Goal: Information Seeking & Learning: Check status

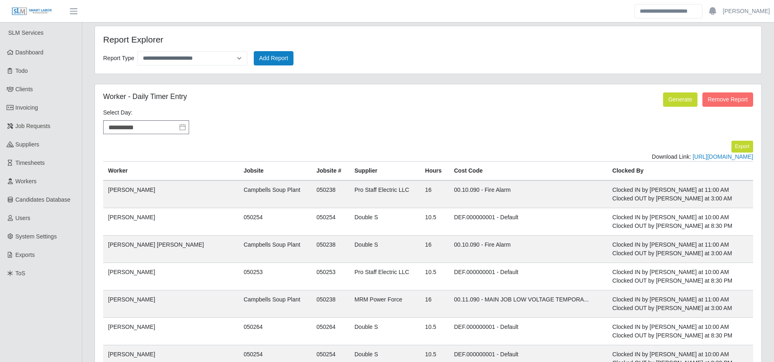
select select "**********"
click at [63, 182] on link "Workers" at bounding box center [41, 181] width 82 height 18
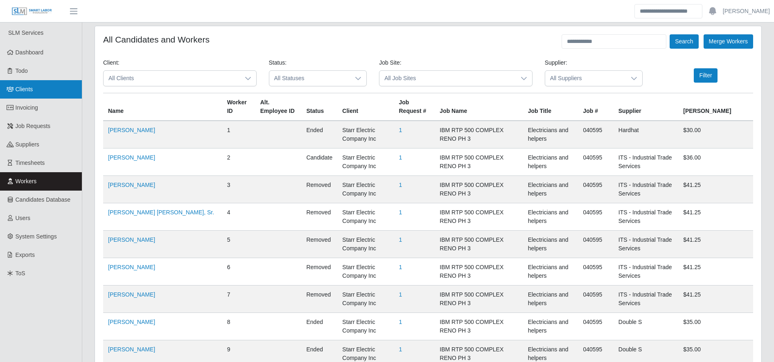
click at [61, 82] on link "Clients" at bounding box center [41, 89] width 82 height 18
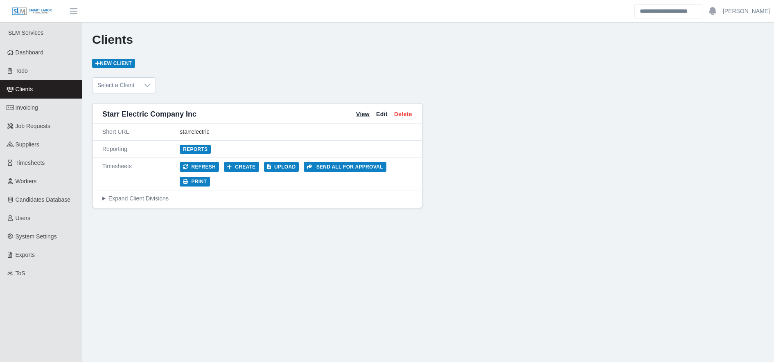
click at [359, 118] on link "View" at bounding box center [363, 114] width 14 height 9
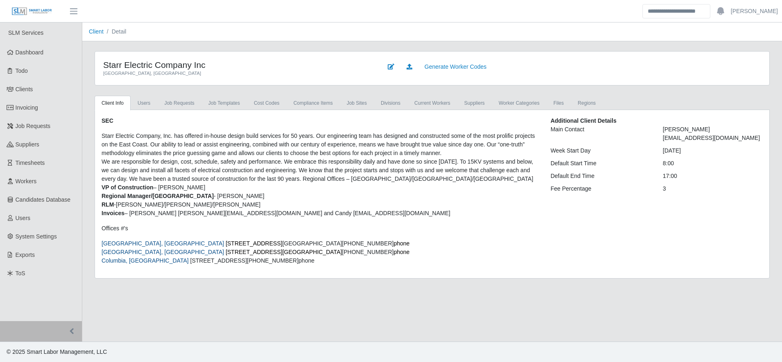
click at [306, 111] on div "SEC Starr Electric Company, Inc. has offered in-house design build services for…" at bounding box center [432, 194] width 674 height 168
click at [300, 102] on link "Compliance Items" at bounding box center [313, 103] width 53 height 15
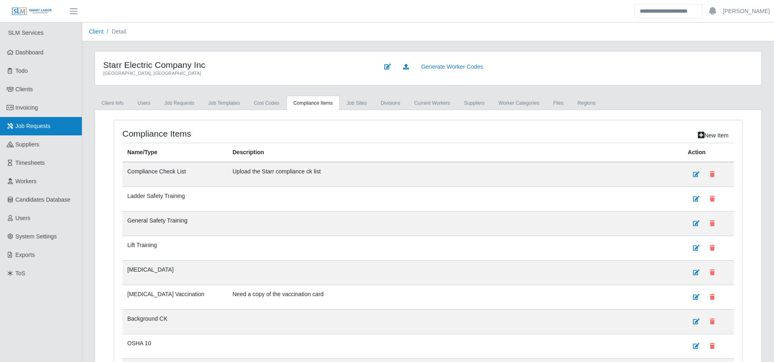
click at [52, 127] on link "Job Requests" at bounding box center [41, 126] width 82 height 18
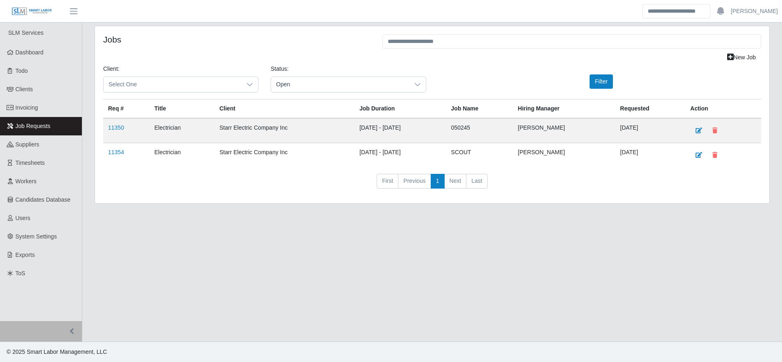
click at [127, 130] on td "11350" at bounding box center [126, 130] width 46 height 25
click at [115, 127] on link "11350" at bounding box center [116, 127] width 16 height 7
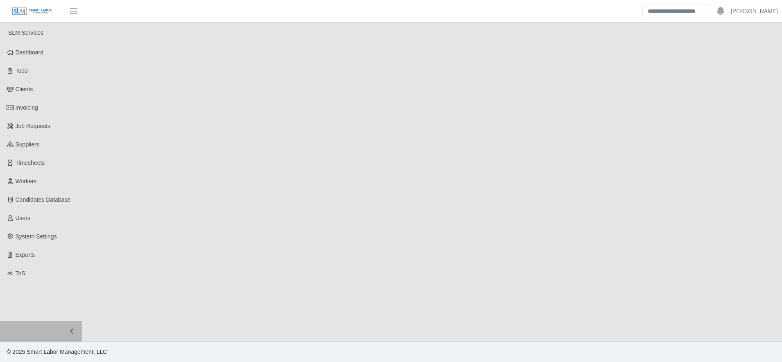
select select "****"
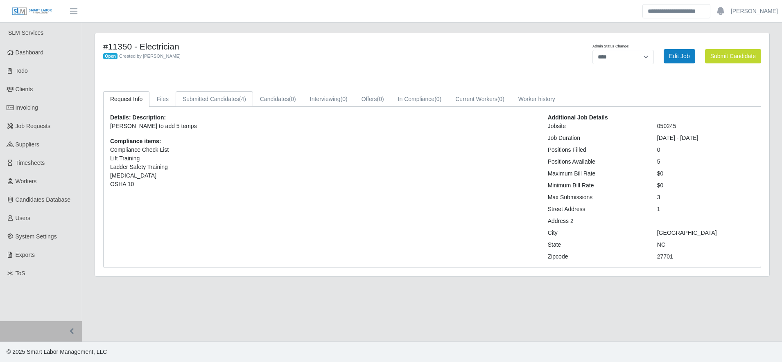
click at [214, 100] on link "Submitted Candidates (4)" at bounding box center [214, 99] width 77 height 16
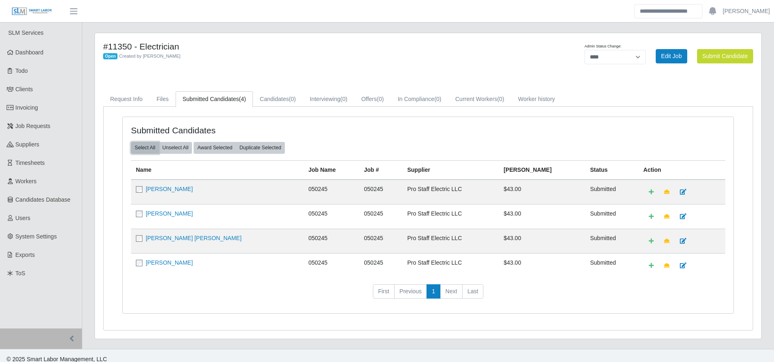
click at [147, 150] on button "Select All" at bounding box center [145, 147] width 28 height 11
click at [142, 148] on button "Select All" at bounding box center [145, 147] width 28 height 11
click at [175, 192] on link "[PERSON_NAME]" at bounding box center [169, 189] width 47 height 7
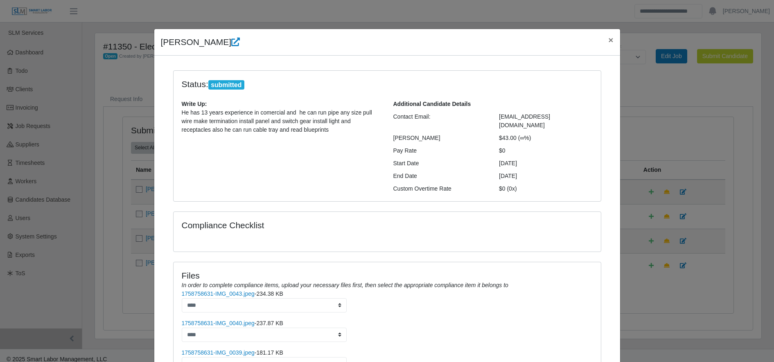
scroll to position [0, 0]
drag, startPoint x: 236, startPoint y: 248, endPoint x: 461, endPoint y: 218, distance: 227.2
click at [461, 220] on div "Compliance Checklist" at bounding box center [387, 225] width 423 height 10
click at [231, 40] on icon at bounding box center [235, 41] width 9 height 9
click at [608, 42] on span "×" at bounding box center [610, 39] width 5 height 9
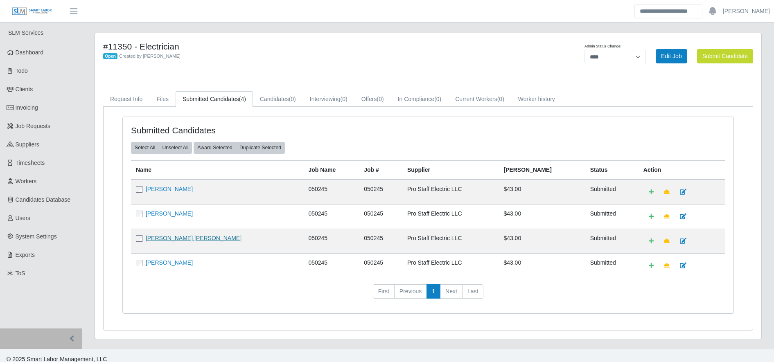
click at [190, 239] on link "Jose Vargas Argueta" at bounding box center [194, 238] width 96 height 7
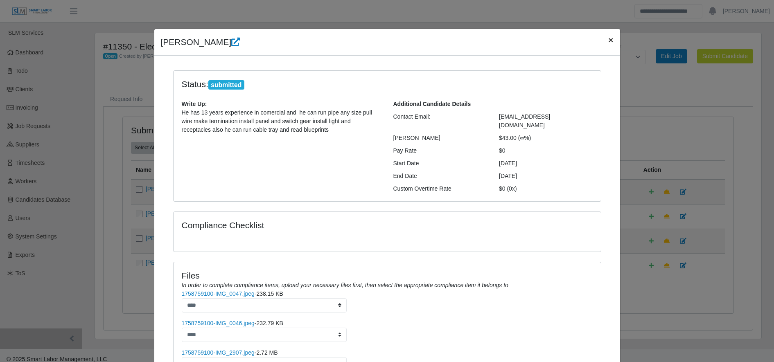
click at [608, 40] on span "×" at bounding box center [610, 39] width 5 height 9
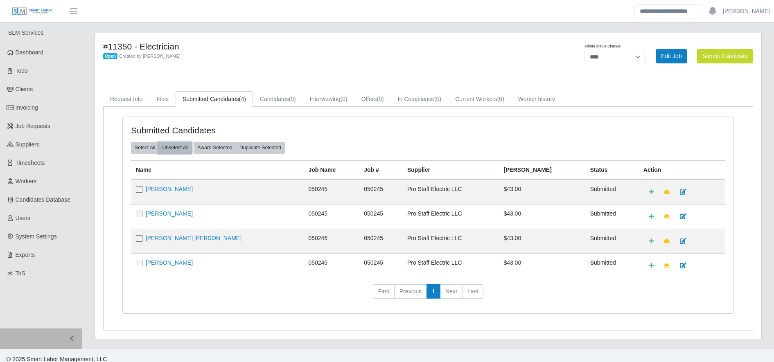
click at [183, 147] on button "Unselect All" at bounding box center [175, 147] width 34 height 11
click at [175, 216] on link "Leonardo Triana Salinas" at bounding box center [169, 213] width 47 height 7
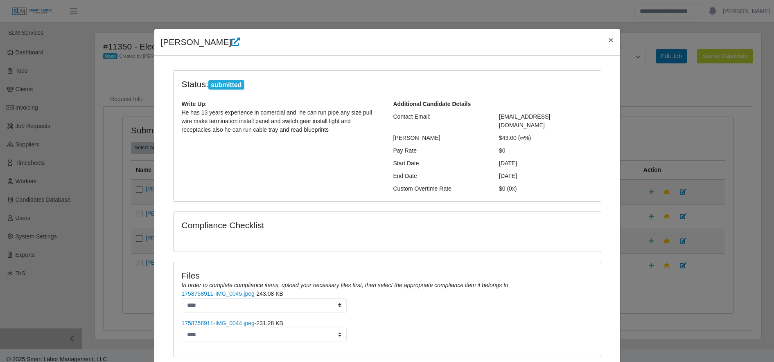
scroll to position [34, 0]
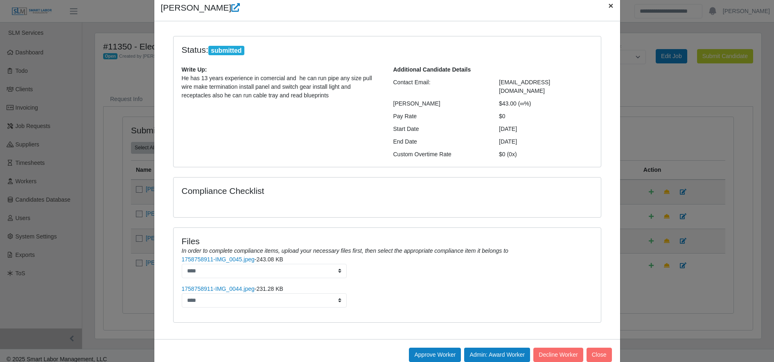
click at [608, 6] on span "×" at bounding box center [610, 5] width 5 height 9
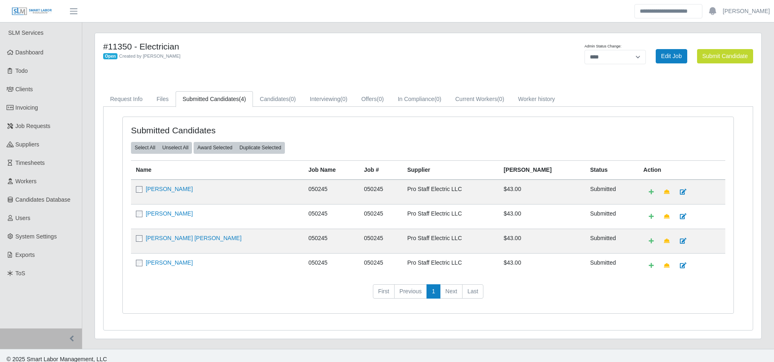
click at [471, 68] on div "#11350 - Electrician Open Created by Gary Conner" at bounding box center [290, 55] width 386 height 29
click at [164, 189] on link "Livinton Joel Soza" at bounding box center [169, 189] width 47 height 7
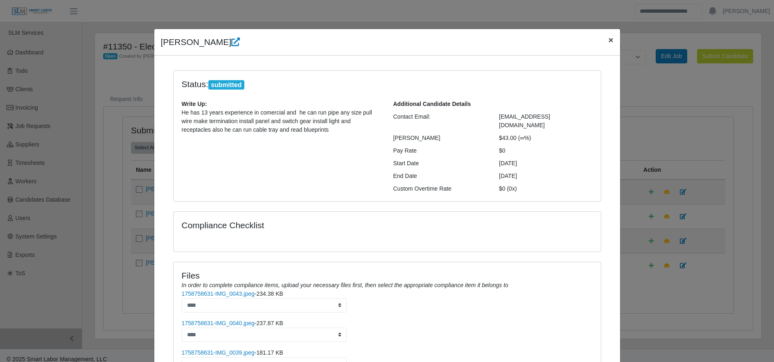
scroll to position [0, 0]
click at [608, 41] on span "×" at bounding box center [610, 39] width 5 height 9
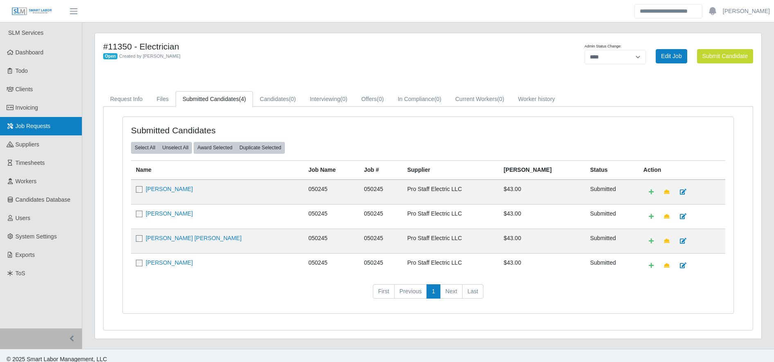
click at [49, 126] on span "Job Requests" at bounding box center [33, 126] width 35 height 7
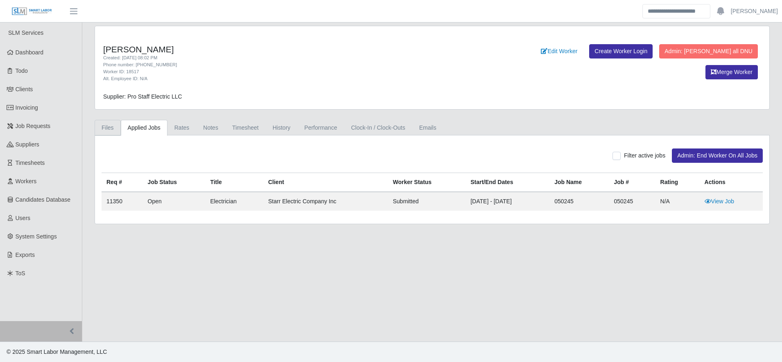
click at [108, 127] on link "Files" at bounding box center [108, 128] width 26 height 16
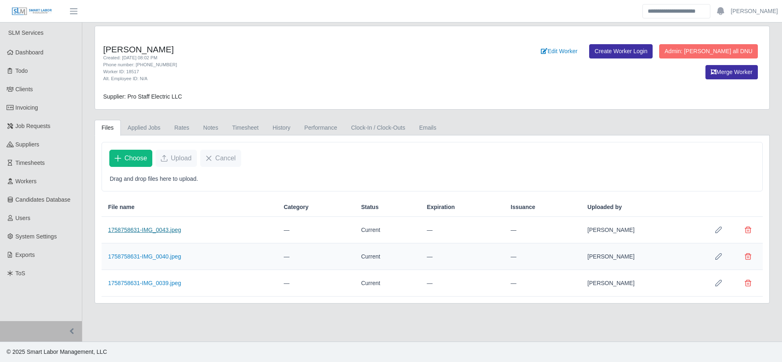
click at [158, 232] on link "1758758631-IMG_0043.jpeg" at bounding box center [144, 230] width 73 height 7
click at [135, 254] on link "1758758631-IMG_0040.jpeg" at bounding box center [144, 256] width 73 height 7
click at [149, 285] on link "1758758631-IMG_0039.jpeg" at bounding box center [144, 283] width 73 height 7
click at [37, 174] on link "Workers" at bounding box center [41, 181] width 82 height 18
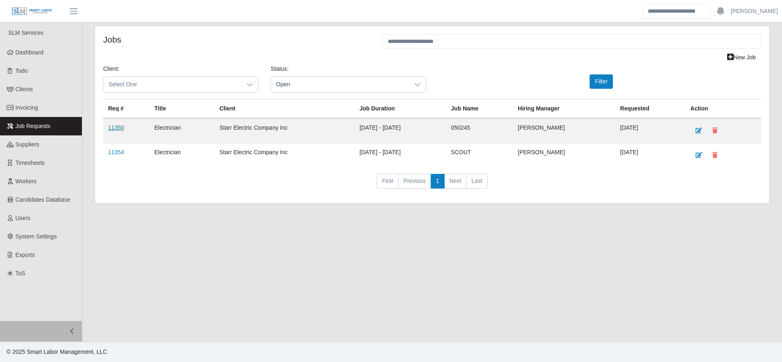
click at [113, 127] on link "11350" at bounding box center [116, 127] width 16 height 7
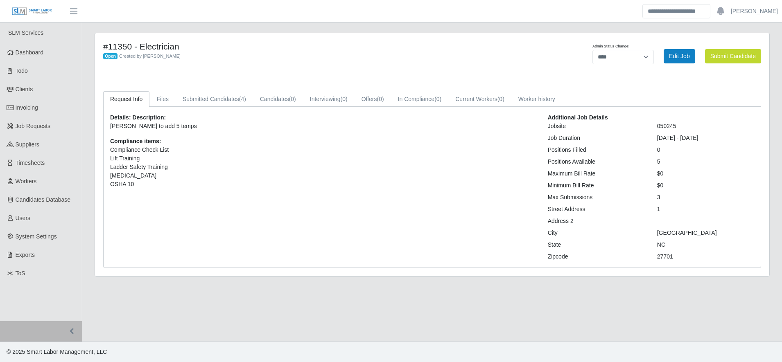
select select "****"
click at [44, 125] on span "Job Requests" at bounding box center [33, 126] width 35 height 7
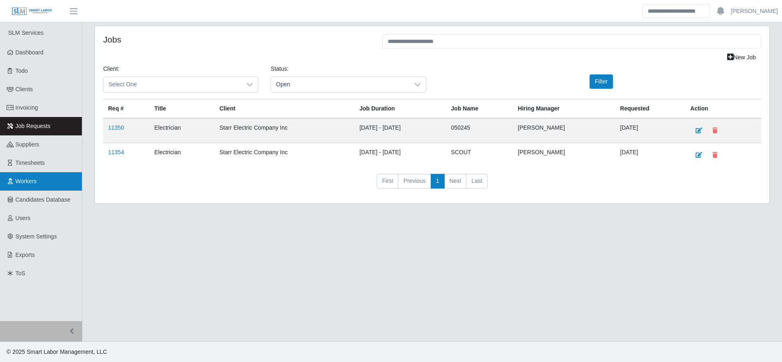
click at [25, 189] on link "Workers" at bounding box center [41, 181] width 82 height 18
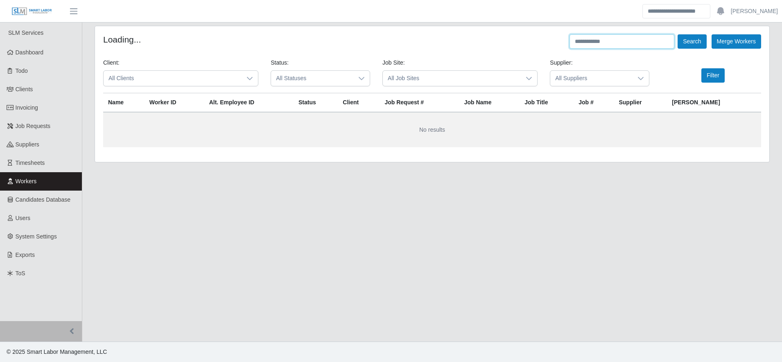
click at [621, 42] on input "text" at bounding box center [621, 41] width 105 height 14
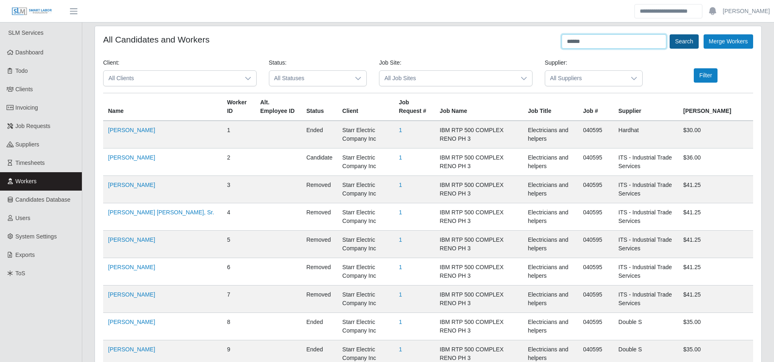
type input "******"
click at [682, 43] on button "Search" at bounding box center [684, 41] width 29 height 14
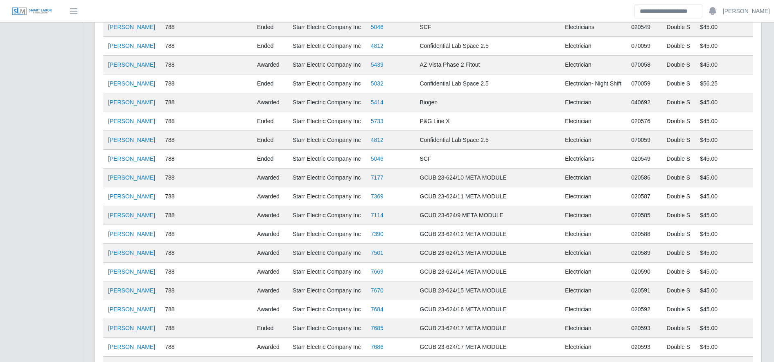
scroll to position [845, 0]
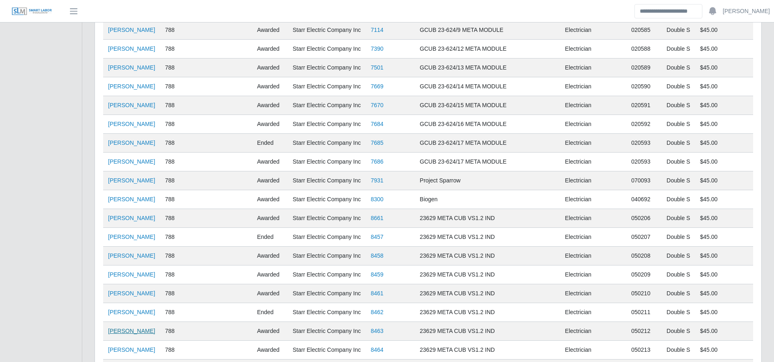
click at [137, 328] on link "Isidro Bustamante Rosales" at bounding box center [131, 331] width 47 height 7
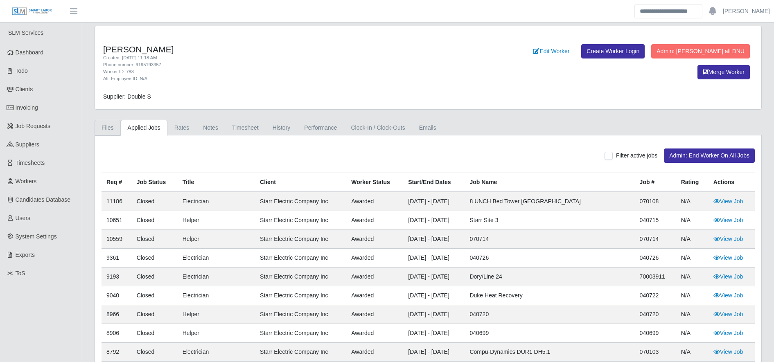
click at [107, 127] on link "Files" at bounding box center [108, 128] width 26 height 16
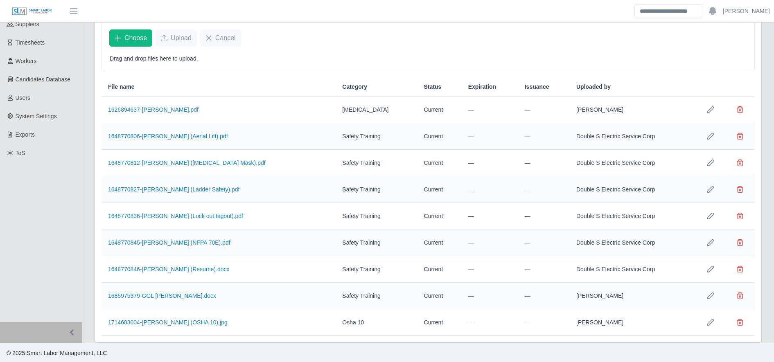
scroll to position [121, 0]
click at [183, 108] on link "1626894637-Isidro Neptaly Bustamante.pdf" at bounding box center [153, 109] width 90 height 7
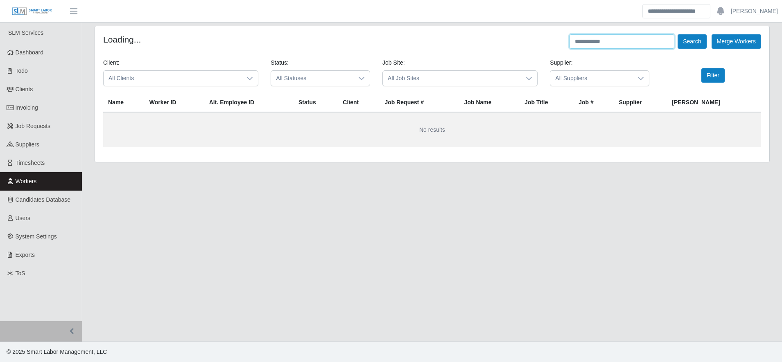
click at [617, 43] on input "text" at bounding box center [621, 41] width 105 height 14
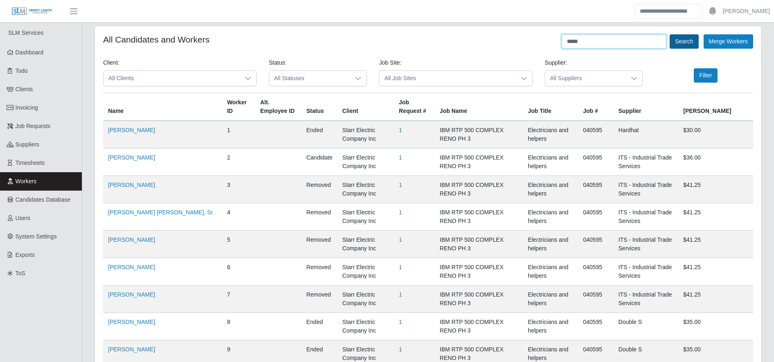
type input "*****"
click at [675, 44] on button "Search" at bounding box center [684, 41] width 29 height 14
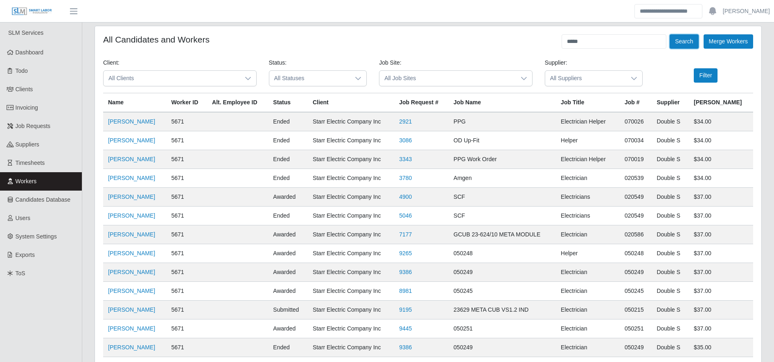
scroll to position [99, 0]
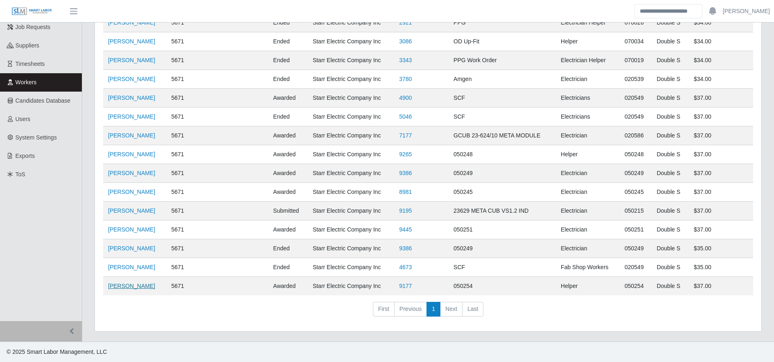
click at [144, 289] on link "[PERSON_NAME]" at bounding box center [131, 286] width 47 height 7
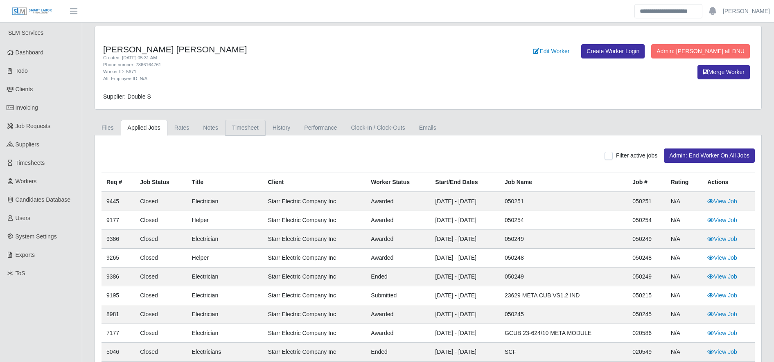
click at [244, 124] on link "Timesheet" at bounding box center [245, 128] width 41 height 16
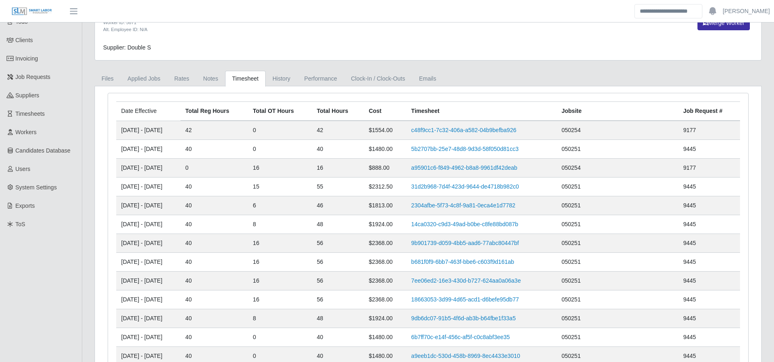
scroll to position [53, 0]
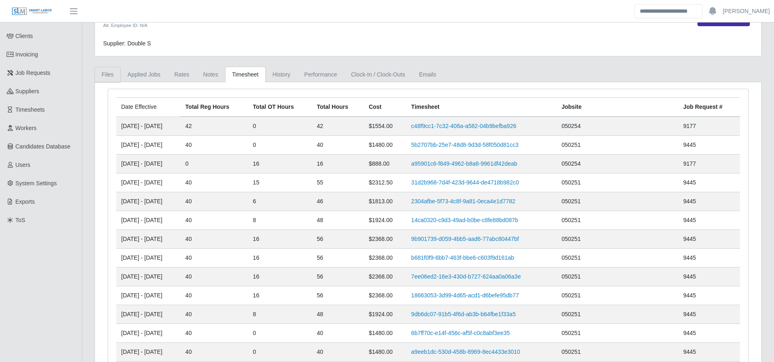
click at [115, 73] on link "Files" at bounding box center [108, 75] width 26 height 16
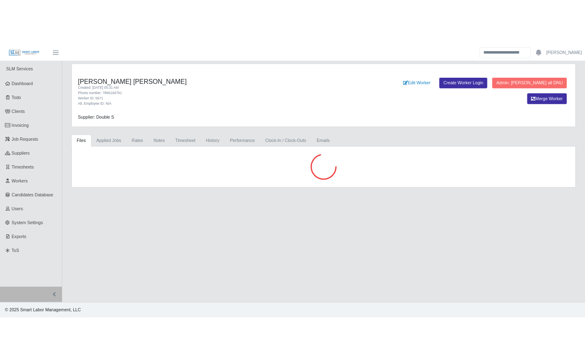
scroll to position [0, 0]
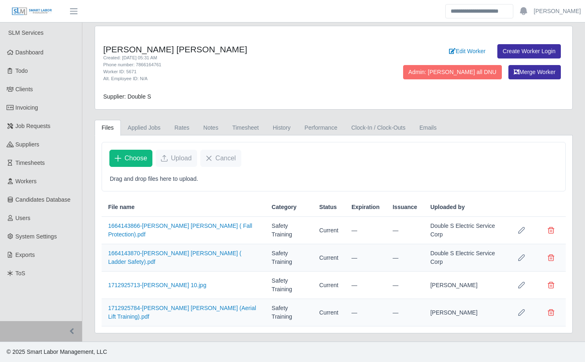
click at [339, 77] on div "Alt. Employee ID: N/A" at bounding box center [235, 78] width 264 height 7
